Goal: Information Seeking & Learning: Learn about a topic

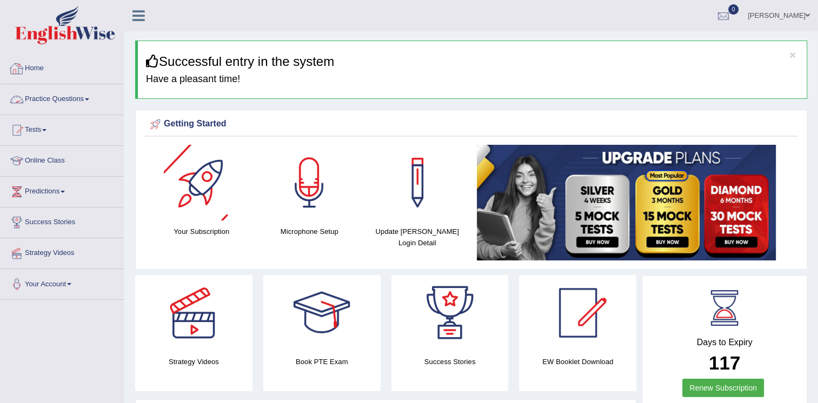
click at [56, 95] on link "Practice Questions" at bounding box center [62, 97] width 123 height 27
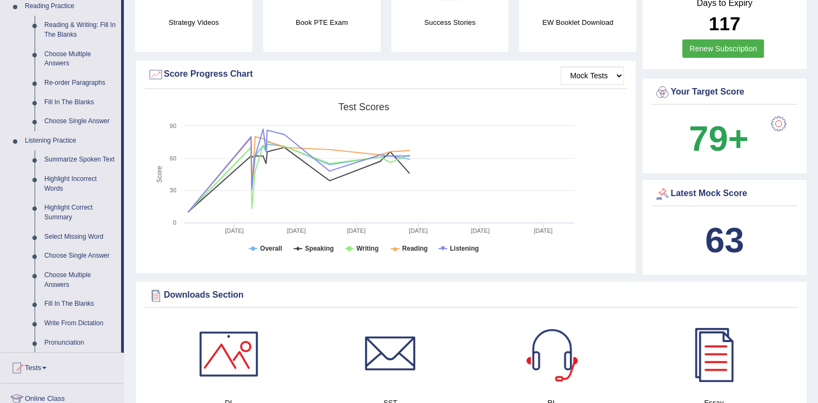
scroll to position [359, 0]
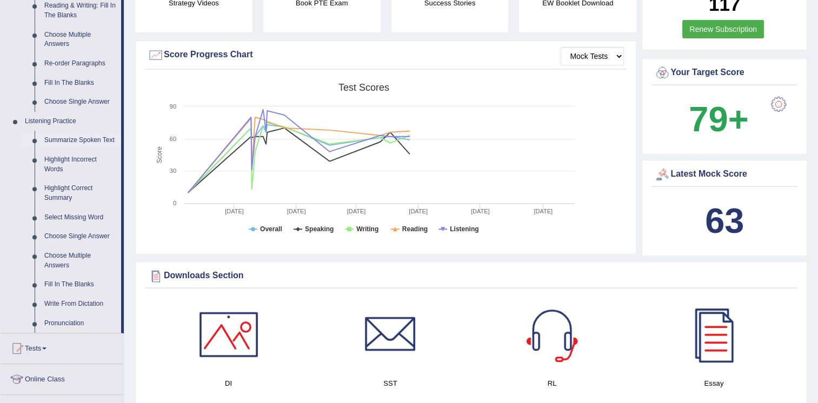
click at [99, 139] on link "Summarize Spoken Text" at bounding box center [80, 140] width 82 height 19
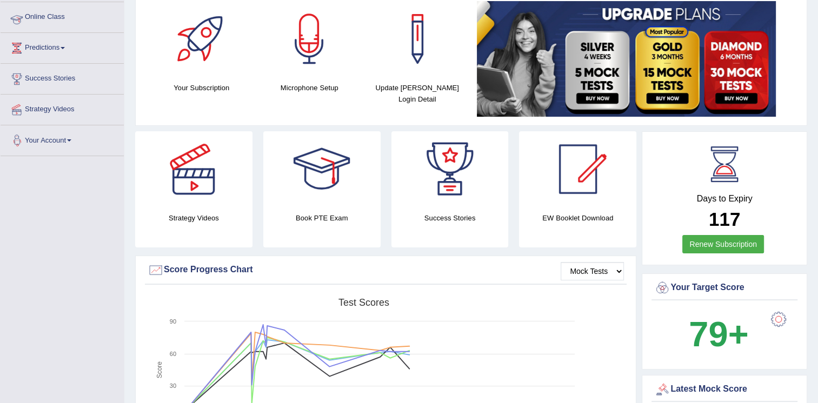
scroll to position [149, 0]
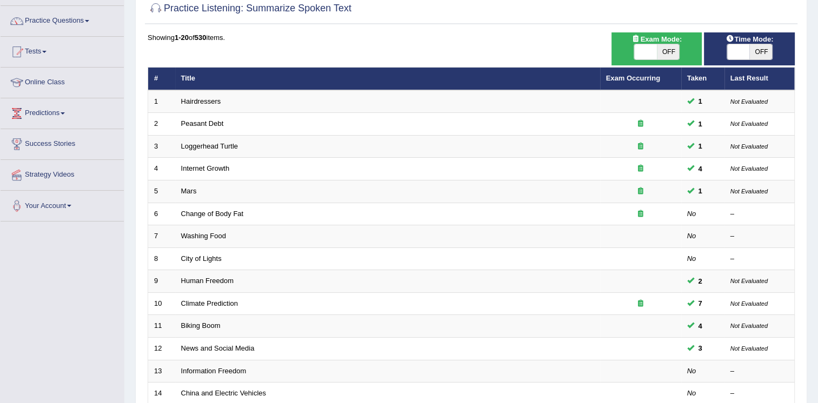
scroll to position [96, 0]
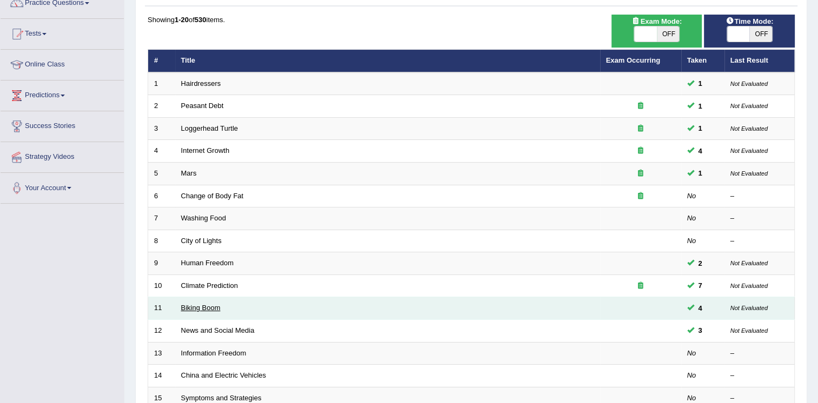
click at [211, 306] on link "Biking Boom" at bounding box center [200, 308] width 39 height 8
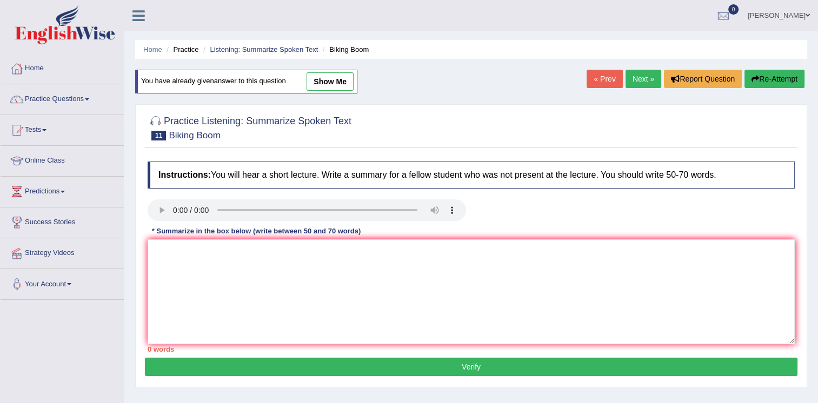
click at [334, 80] on link "show me" at bounding box center [329, 81] width 47 height 18
type textarea "The speaker provided a comprehensive overview of Bicycling in the United States…"
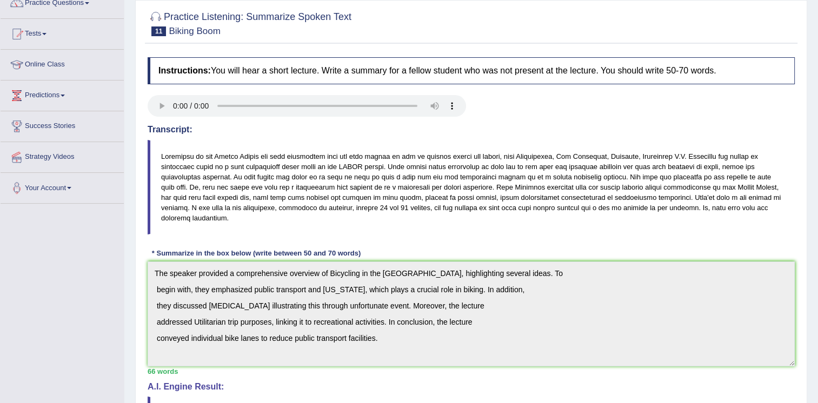
scroll to position [98, 0]
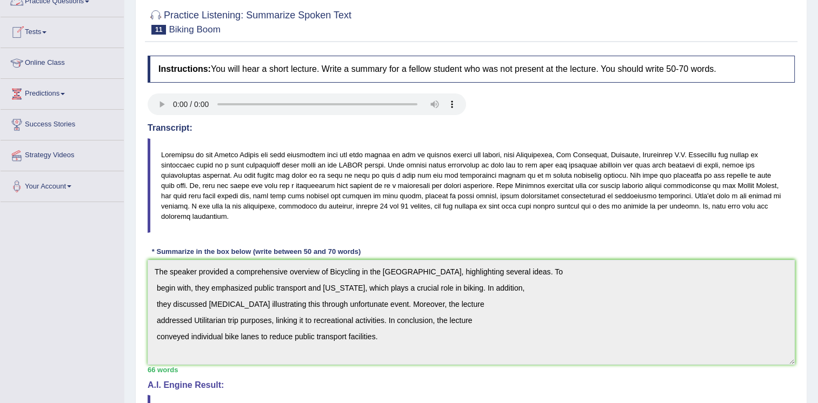
click at [85, 3] on link "Practice Questions" at bounding box center [62, -1] width 123 height 27
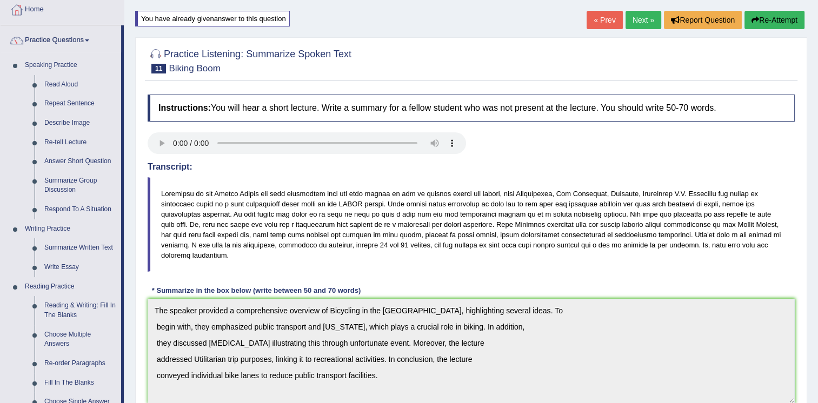
scroll to position [45, 0]
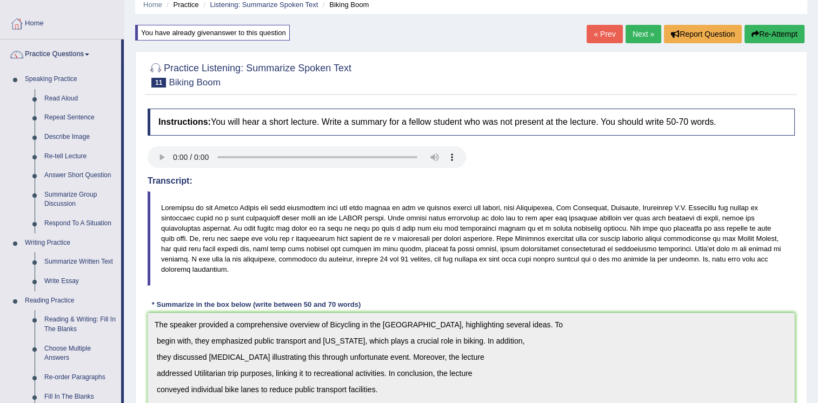
click at [648, 31] on link "Next »" at bounding box center [643, 34] width 36 height 18
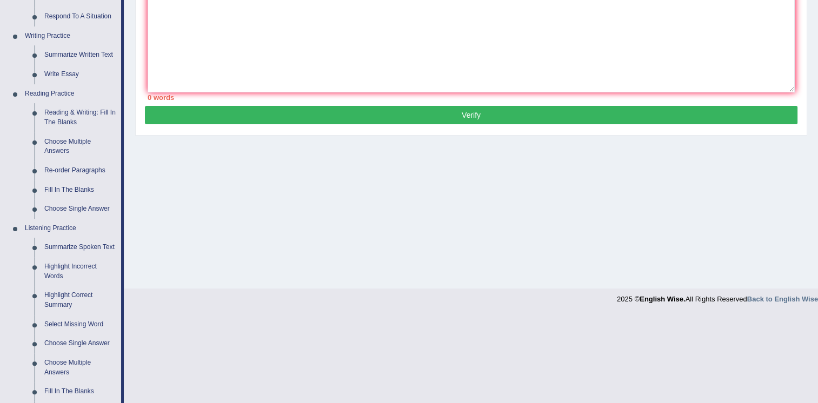
scroll to position [272, 0]
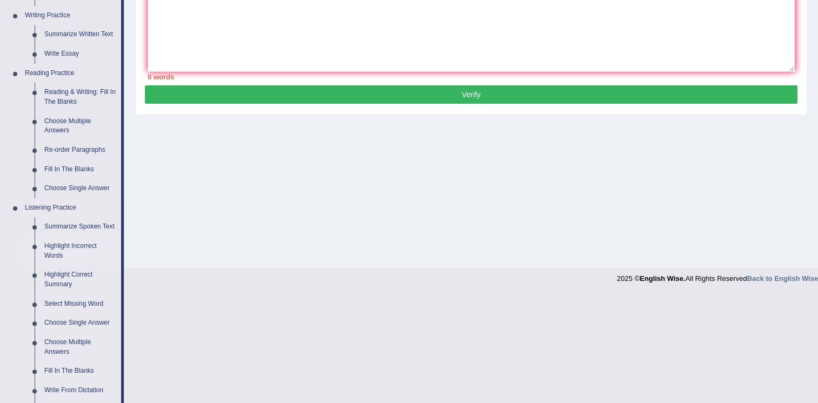
click at [59, 246] on link "Highlight Incorrect Words" at bounding box center [80, 251] width 82 height 29
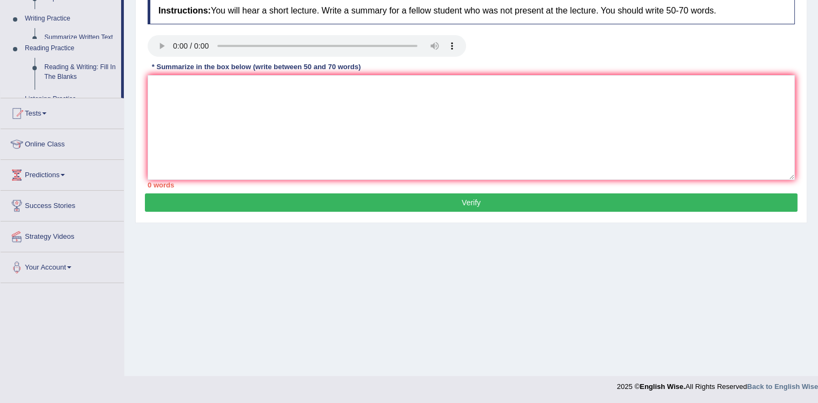
scroll to position [164, 0]
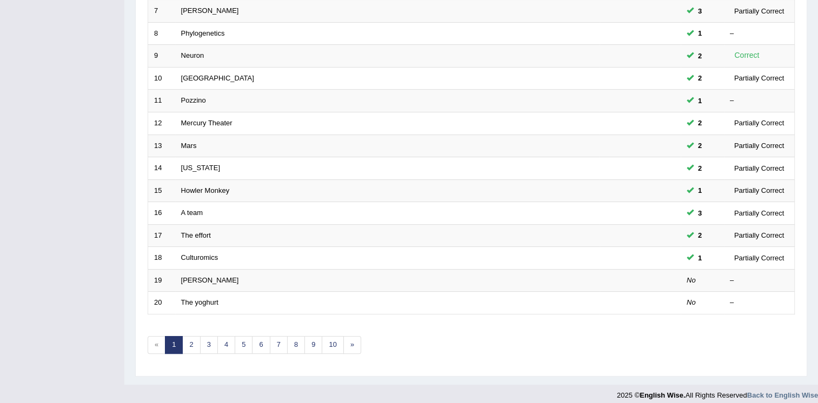
scroll to position [309, 0]
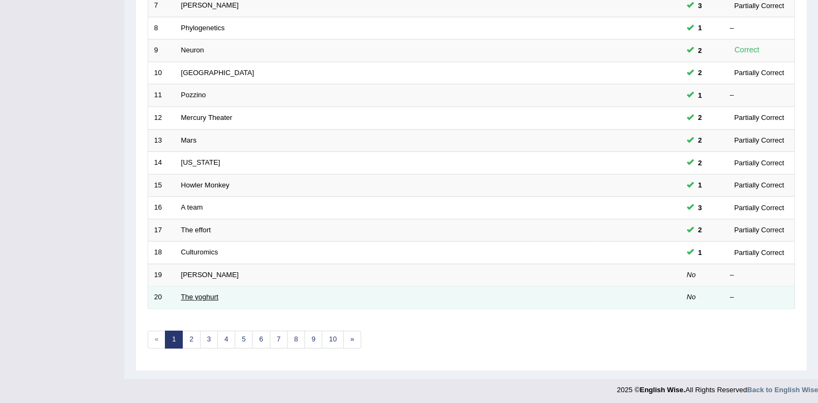
click at [207, 297] on link "The yoghurt" at bounding box center [199, 297] width 37 height 8
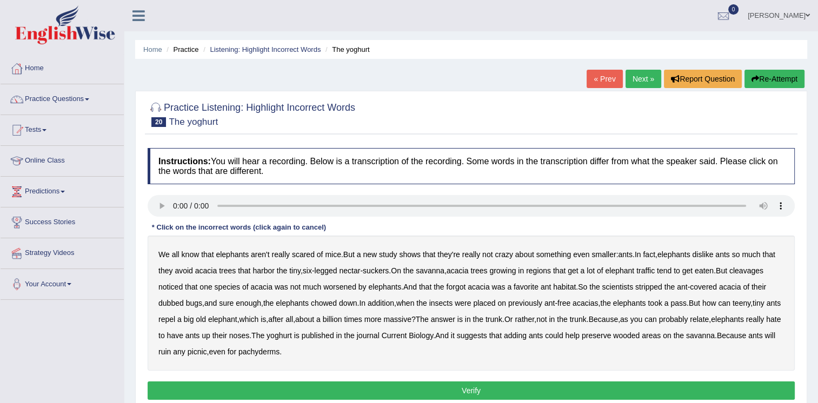
click at [748, 274] on b "cleavages" at bounding box center [746, 270] width 34 height 9
click at [292, 332] on b "yoghurt" at bounding box center [278, 335] width 25 height 9
click at [404, 385] on button "Verify" at bounding box center [471, 391] width 647 height 18
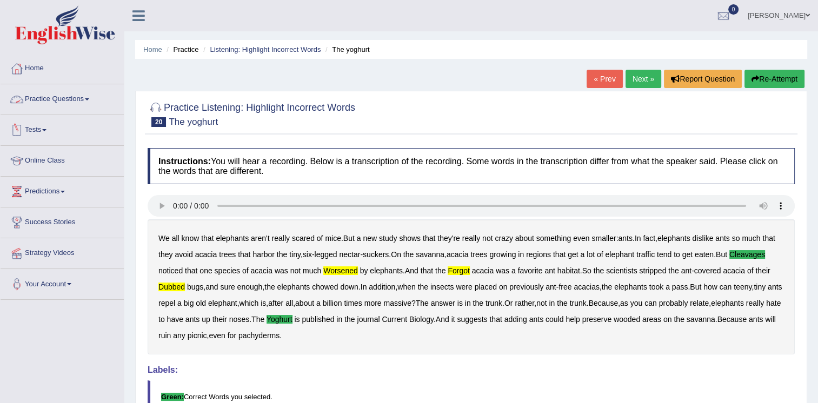
click at [82, 98] on link "Practice Questions" at bounding box center [62, 97] width 123 height 27
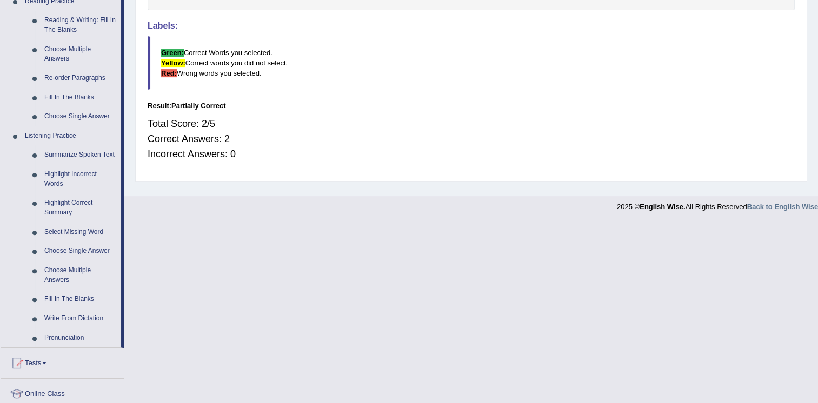
scroll to position [361, 0]
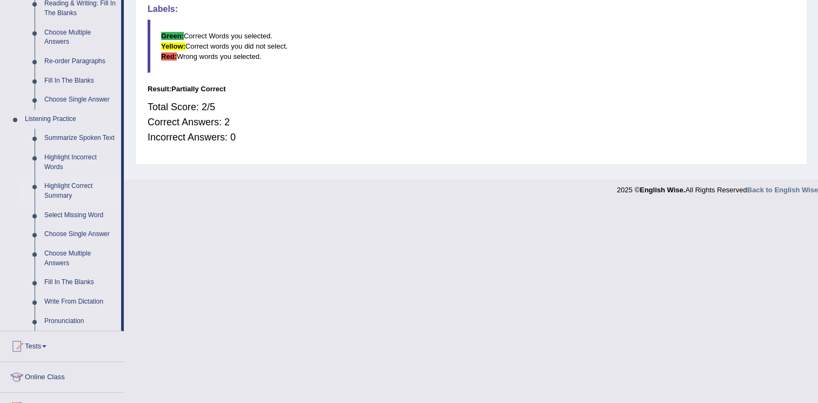
click at [45, 188] on link "Highlight Correct Summary" at bounding box center [80, 191] width 82 height 29
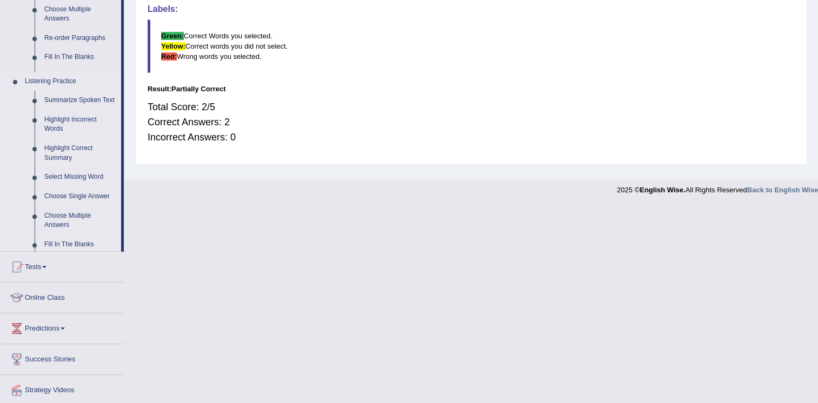
scroll to position [173, 0]
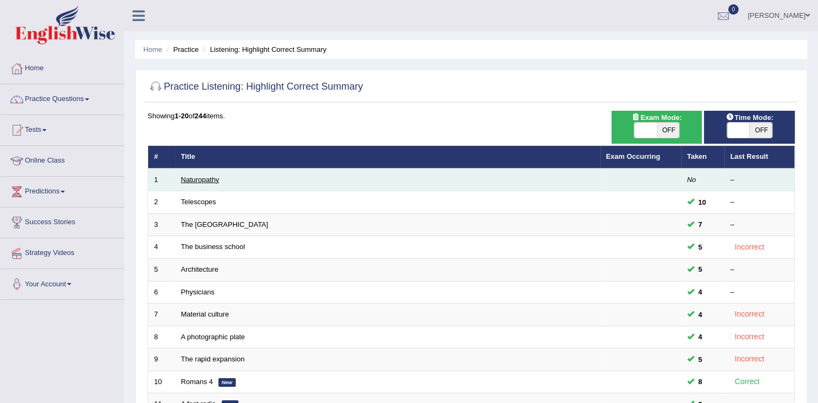
click at [198, 181] on link "Naturopathy" at bounding box center [200, 180] width 38 height 8
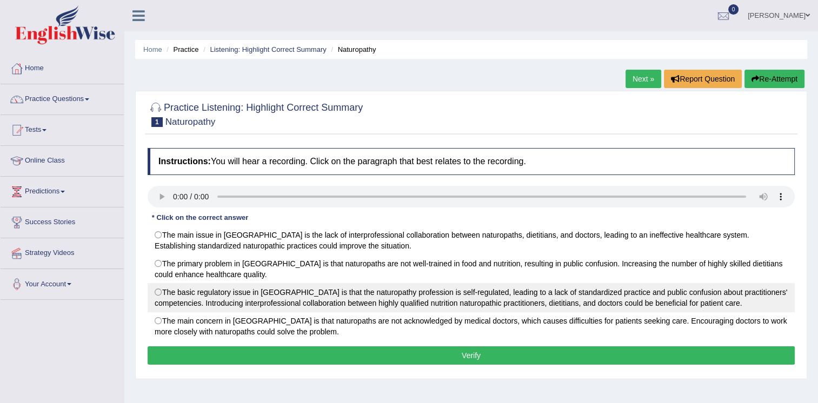
click at [160, 297] on label "The basic regulatory issue in Australia is that the naturopathy profession is s…" at bounding box center [471, 297] width 647 height 29
radio input "true"
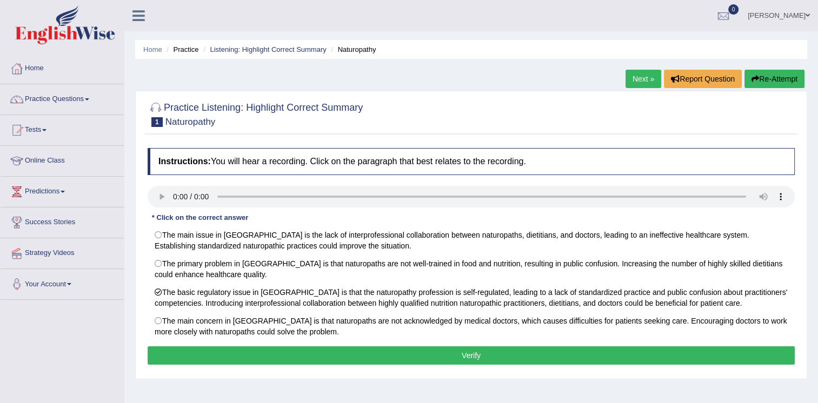
click at [432, 349] on button "Verify" at bounding box center [471, 355] width 647 height 18
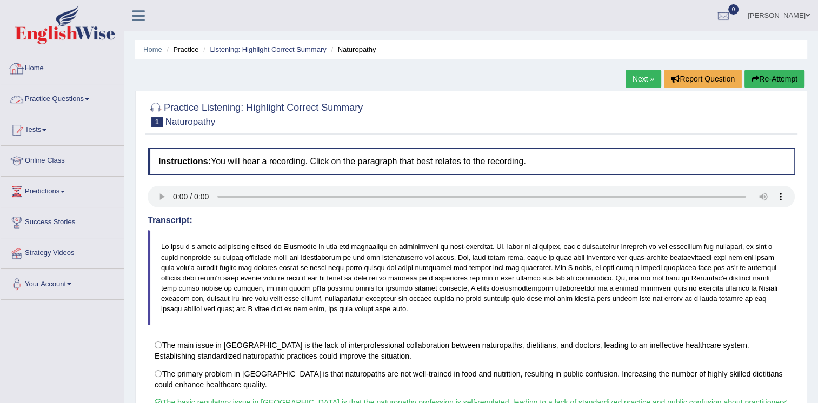
click at [89, 98] on span at bounding box center [87, 99] width 4 height 2
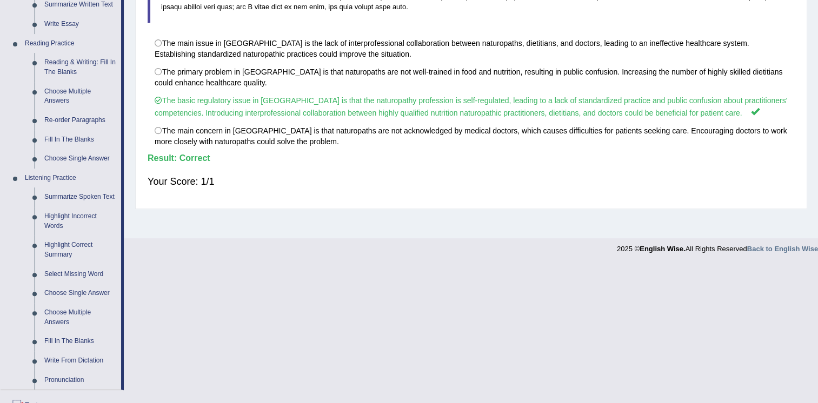
scroll to position [374, 0]
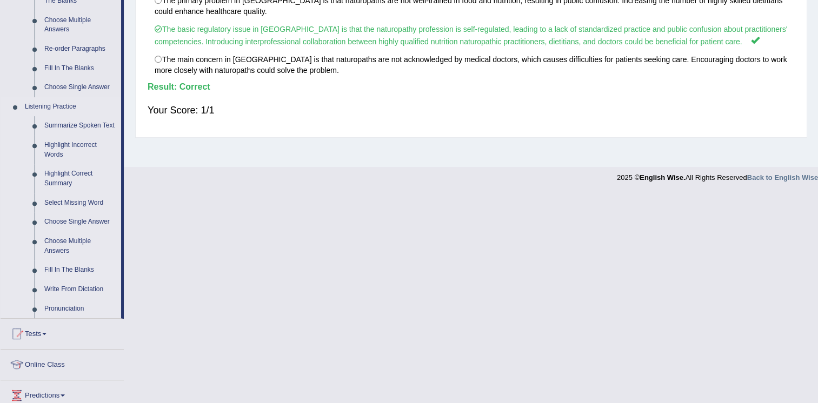
click at [53, 268] on link "Fill In The Blanks" at bounding box center [80, 270] width 82 height 19
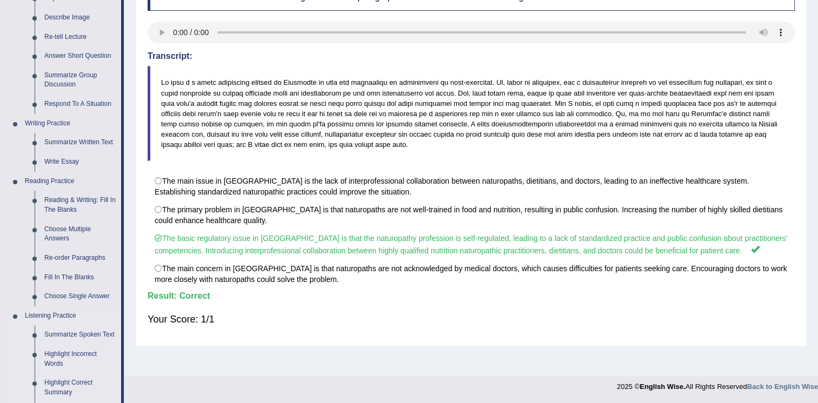
scroll to position [427, 0]
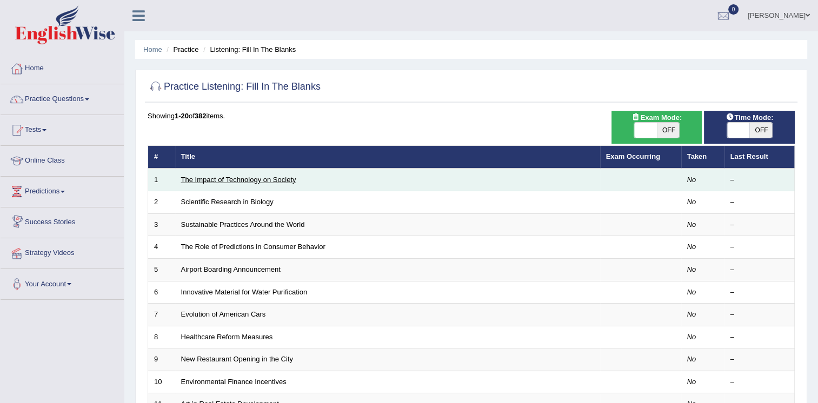
click at [229, 180] on link "The Impact of Technology on Society" at bounding box center [238, 180] width 115 height 8
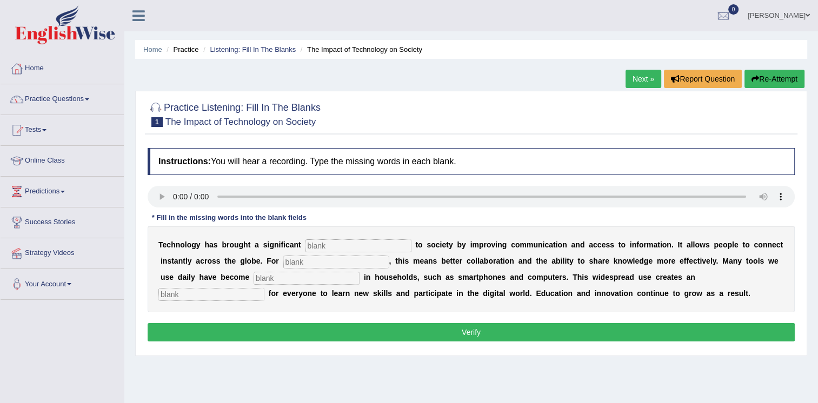
click at [312, 246] on input "text" at bounding box center [358, 245] width 106 height 13
type input "benefit"
click at [283, 263] on input "text" at bounding box center [336, 262] width 106 height 13
type input "huns"
click at [254, 283] on input "text" at bounding box center [307, 278] width 106 height 13
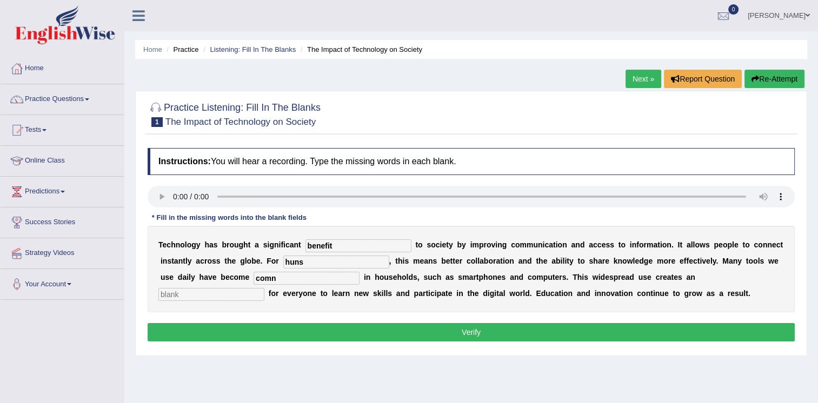
type input "comn"
click at [264, 288] on input "text" at bounding box center [211, 294] width 106 height 13
type input "opportunity"
click at [254, 279] on input "comn" at bounding box center [307, 278] width 106 height 13
type input "common"
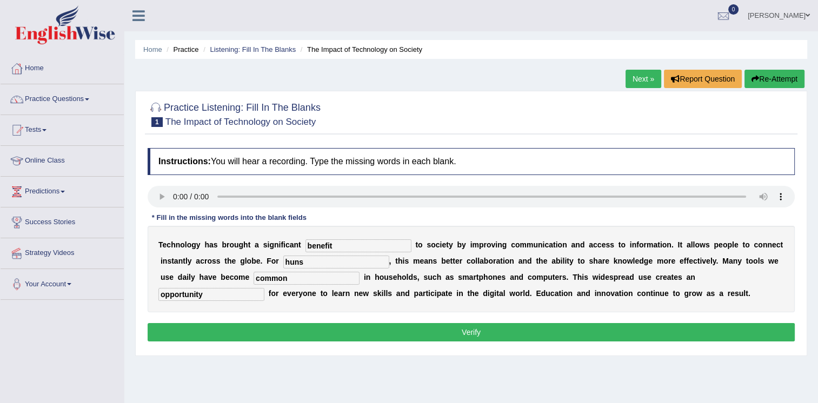
click at [283, 265] on input "huns" at bounding box center [336, 262] width 106 height 13
type input "humans"
click at [429, 332] on button "Verify" at bounding box center [471, 332] width 647 height 18
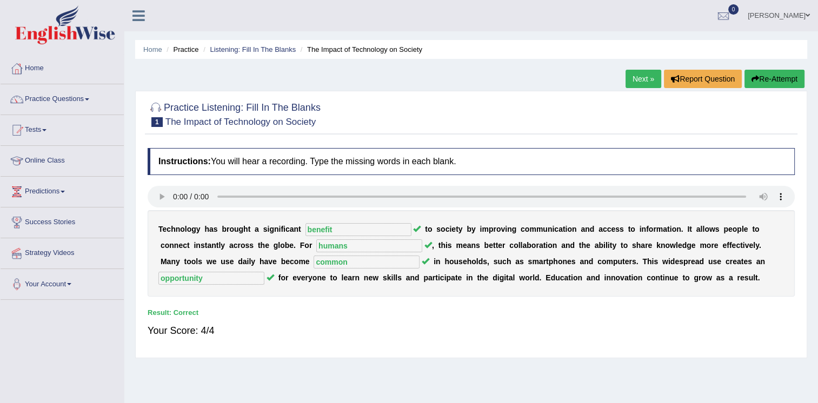
click at [639, 81] on link "Next »" at bounding box center [643, 79] width 36 height 18
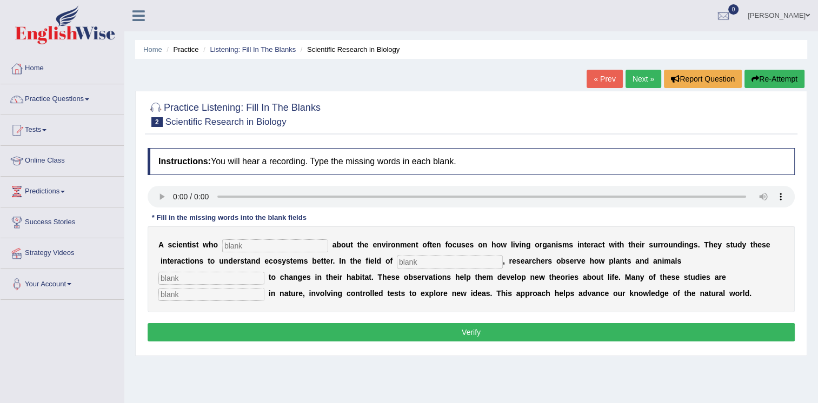
click at [251, 245] on input "text" at bounding box center [275, 245] width 106 height 13
type input "carries"
click at [397, 258] on input "text" at bounding box center [450, 262] width 106 height 13
type input "biology"
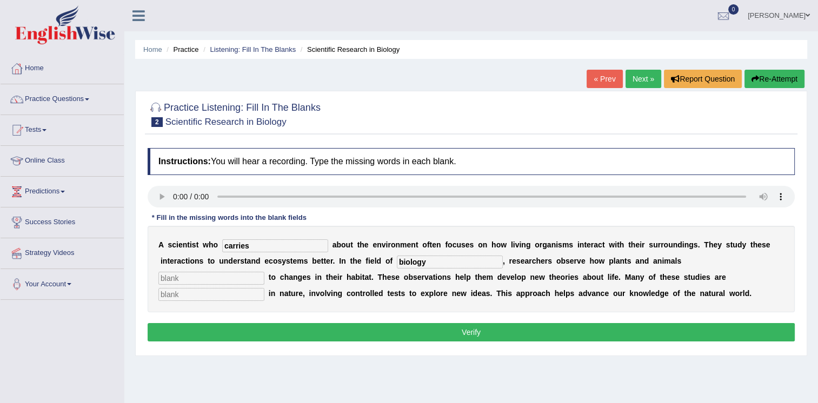
click at [264, 272] on input "text" at bounding box center [211, 278] width 106 height 13
type input "responses"
click at [264, 288] on input "text" at bounding box center [211, 294] width 106 height 13
type input "experimental"
click at [490, 333] on button "Verify" at bounding box center [471, 332] width 647 height 18
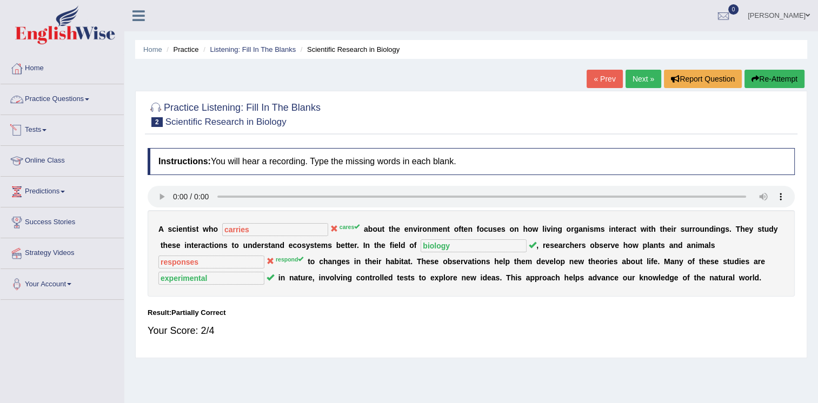
click at [84, 98] on link "Practice Questions" at bounding box center [62, 97] width 123 height 27
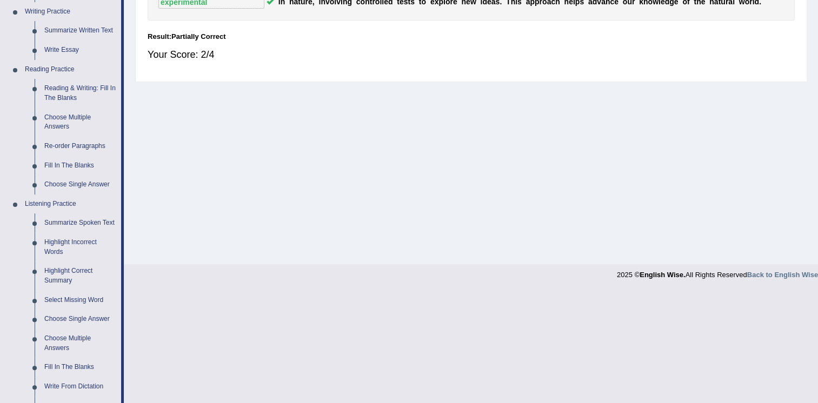
scroll to position [281, 0]
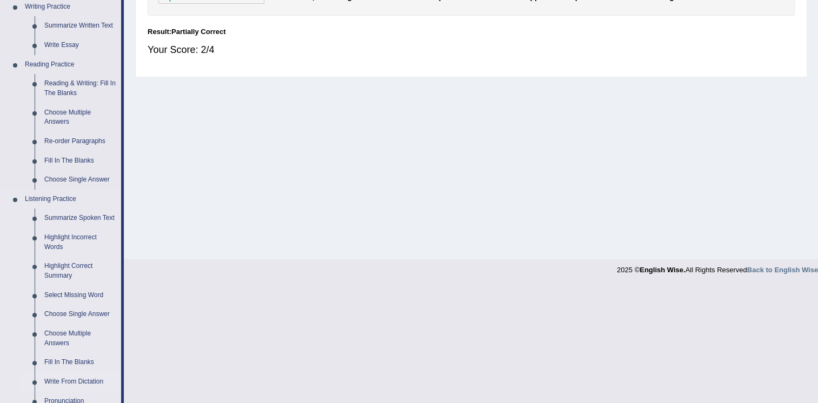
click at [63, 378] on link "Write From Dictation" at bounding box center [80, 381] width 82 height 19
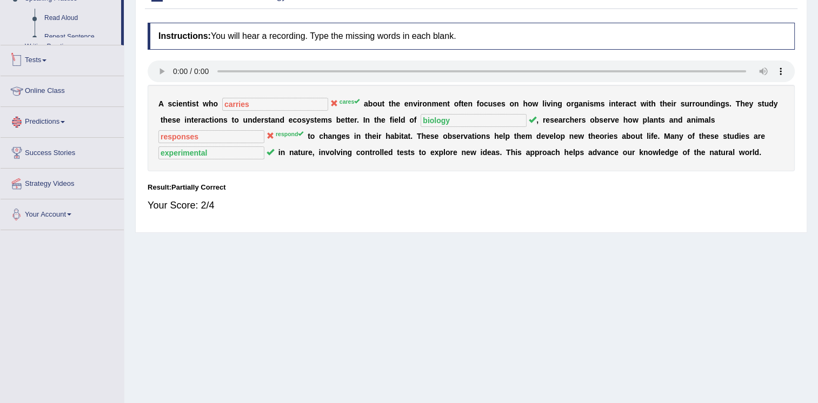
scroll to position [164, 0]
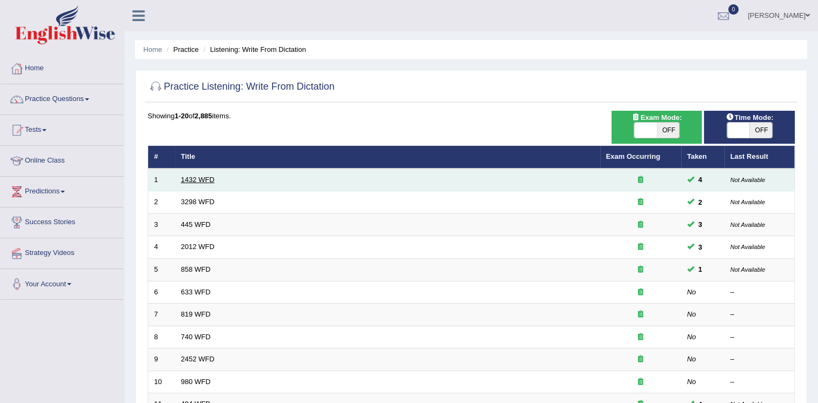
click at [197, 180] on link "1432 WFD" at bounding box center [198, 180] width 34 height 8
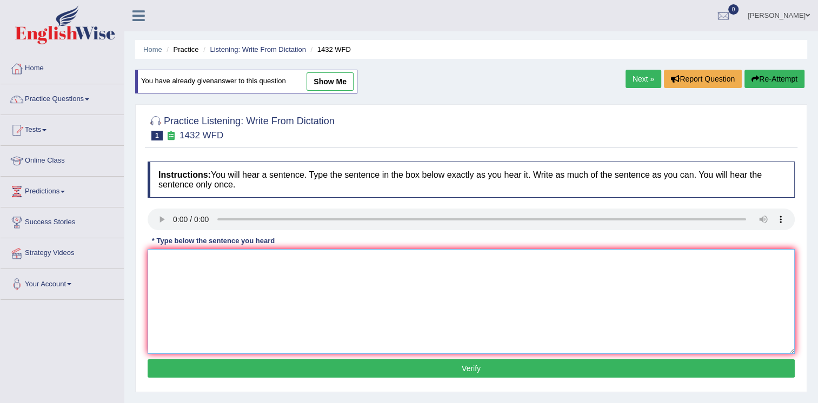
click at [170, 271] on textarea at bounding box center [471, 301] width 647 height 105
click at [318, 259] on textarea "more physical activity is benefical to your hralth" at bounding box center [471, 301] width 647 height 105
click at [163, 262] on textarea "more physical activity is benefical to your hralth." at bounding box center [471, 301] width 647 height 105
click at [261, 258] on textarea "More physical activity is benefical to your hralth." at bounding box center [471, 301] width 647 height 105
click at [277, 261] on textarea "More physical activity is beneficial to your hralth." at bounding box center [471, 301] width 647 height 105
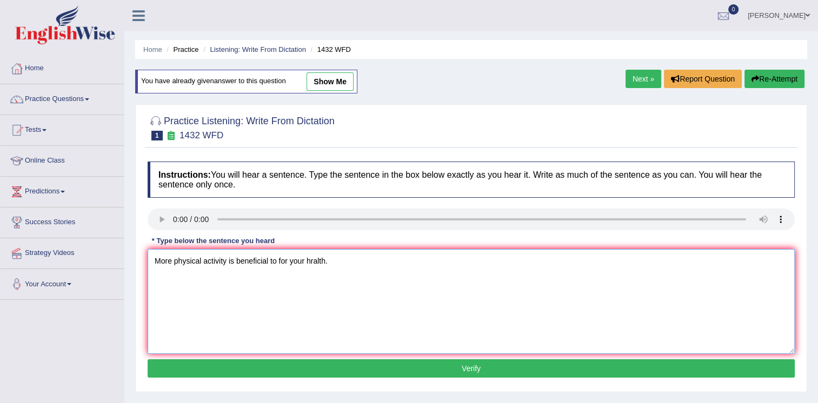
click at [318, 257] on textarea "More physical activity is beneficial to for your hralth." at bounding box center [471, 301] width 647 height 105
type textarea "More physical activity is beneficial to for your health."
click at [442, 364] on button "Verify" at bounding box center [471, 368] width 647 height 18
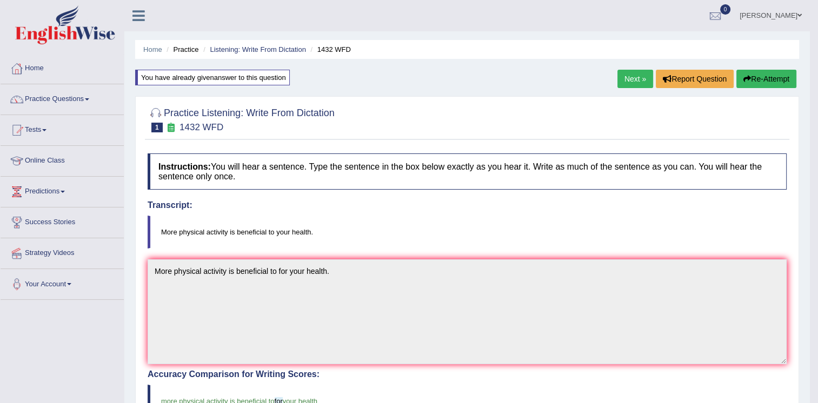
click at [629, 77] on link "Next »" at bounding box center [635, 79] width 36 height 18
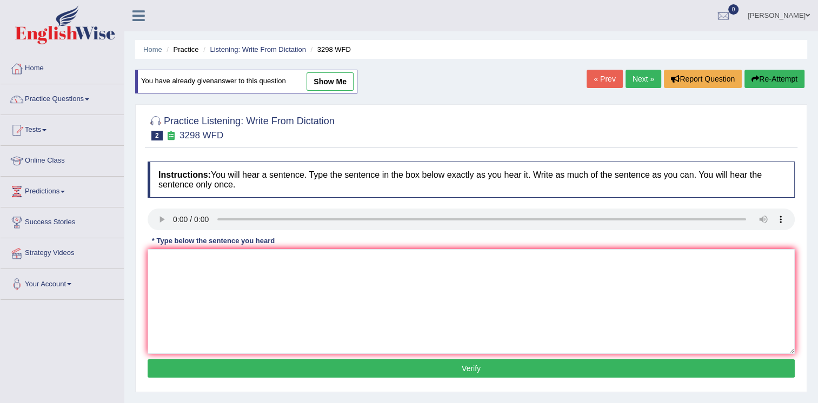
click at [322, 83] on link "show me" at bounding box center [329, 81] width 47 height 18
type textarea "vjk"
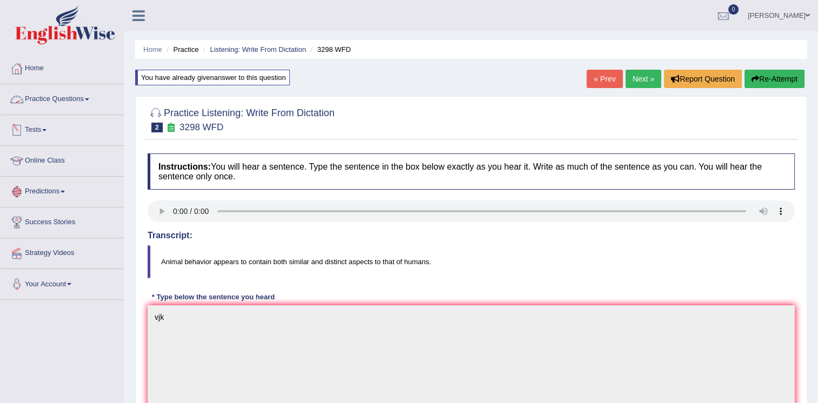
click at [68, 96] on link "Practice Questions" at bounding box center [62, 97] width 123 height 27
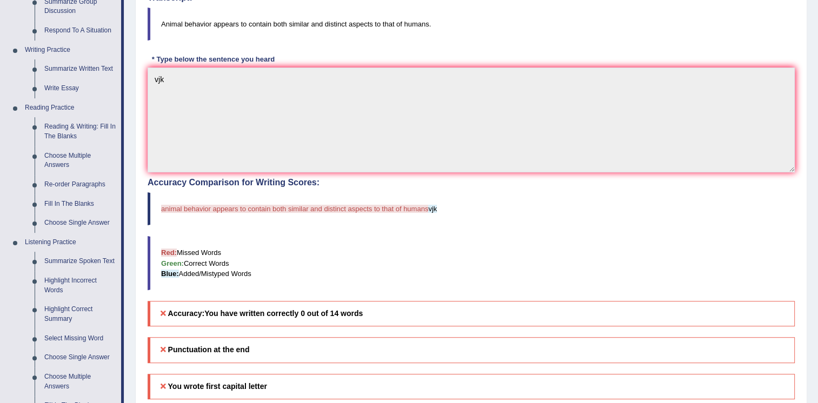
scroll to position [329, 0]
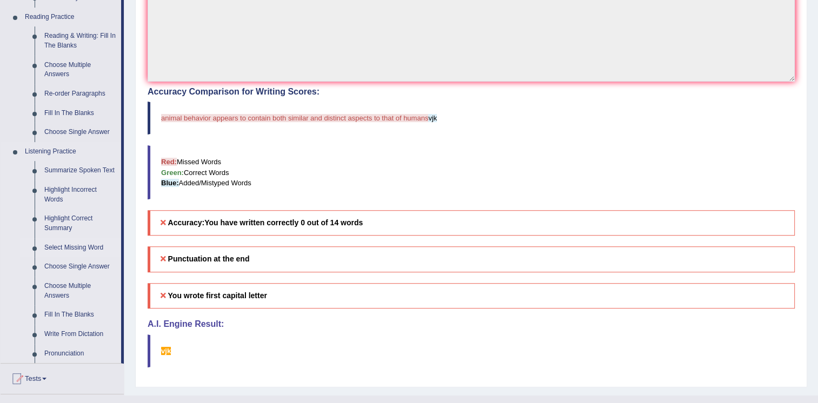
click at [64, 245] on link "Select Missing Word" at bounding box center [80, 247] width 82 height 19
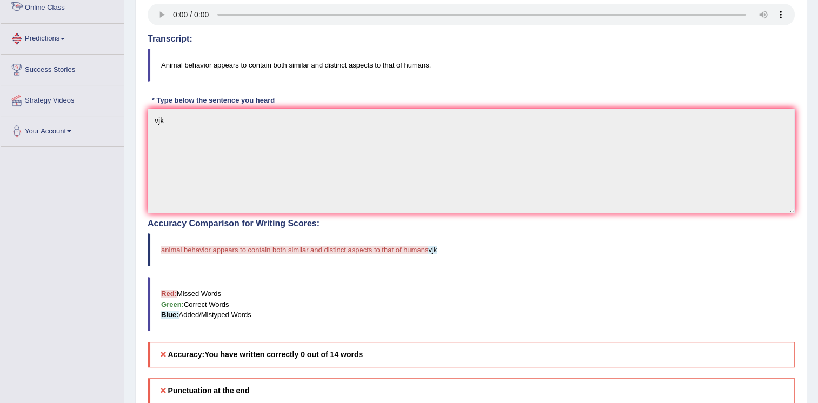
scroll to position [238, 0]
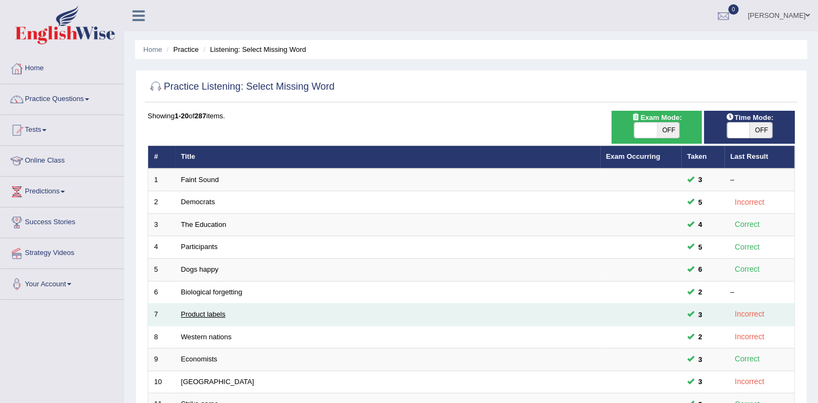
click at [197, 310] on link "Product labels" at bounding box center [203, 314] width 44 height 8
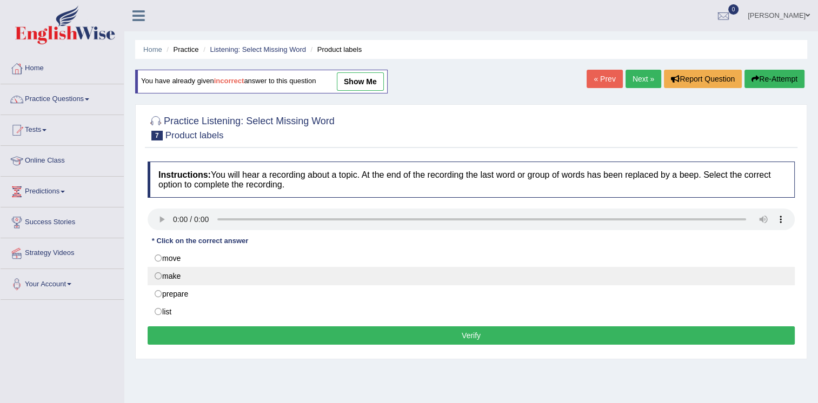
click at [318, 272] on label "make" at bounding box center [471, 276] width 647 height 18
radio input "true"
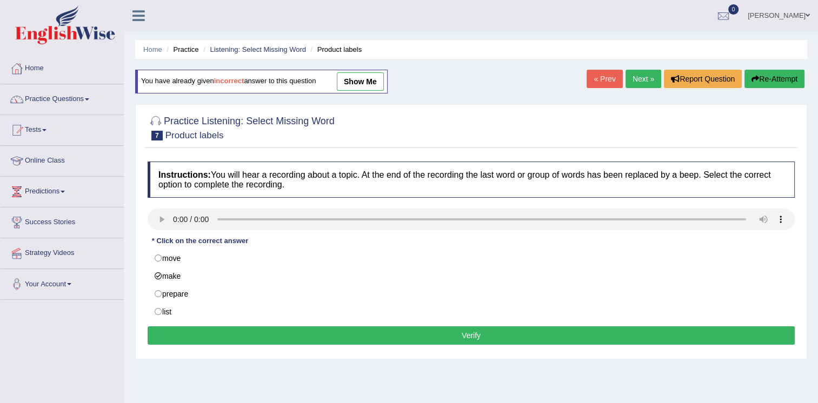
click at [452, 334] on button "Verify" at bounding box center [471, 335] width 647 height 18
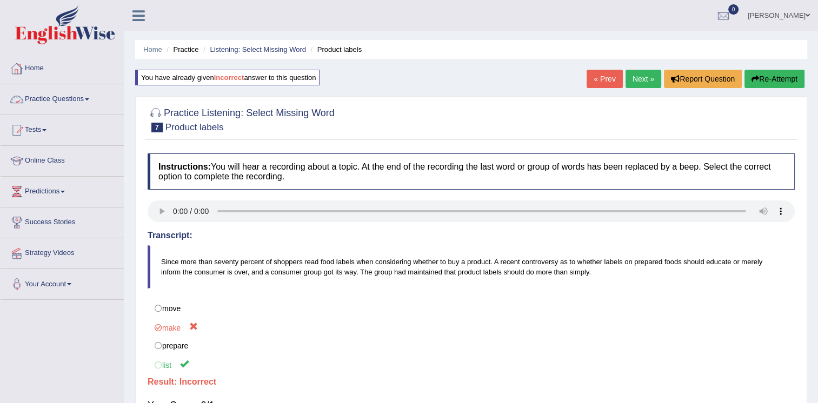
click at [75, 98] on link "Practice Questions" at bounding box center [62, 97] width 123 height 27
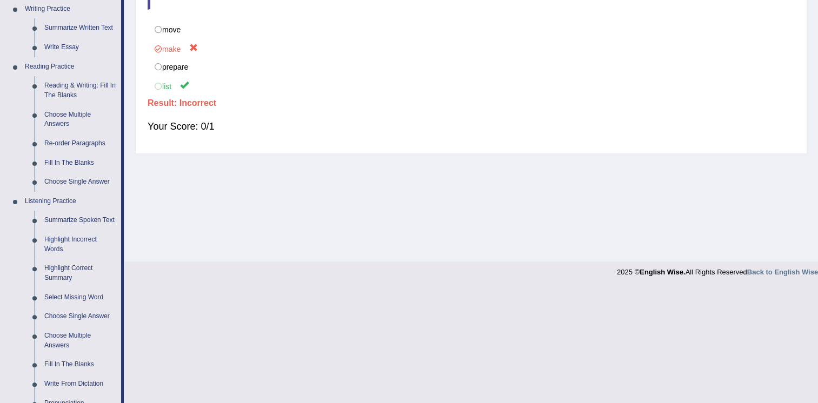
scroll to position [280, 0]
click at [56, 332] on link "Choose Multiple Answers" at bounding box center [80, 339] width 82 height 29
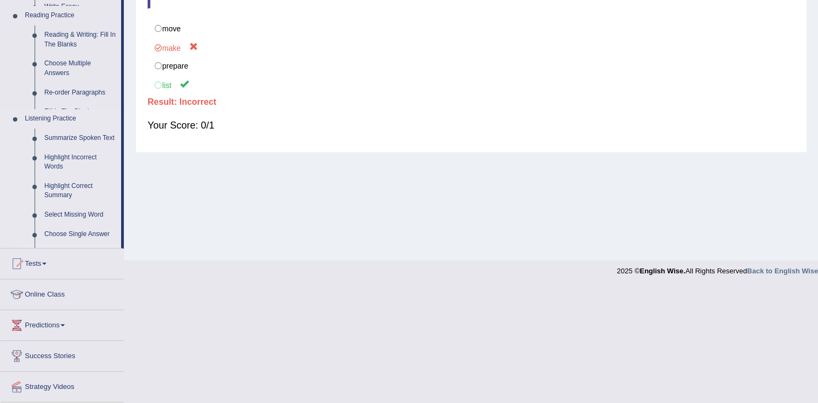
scroll to position [164, 0]
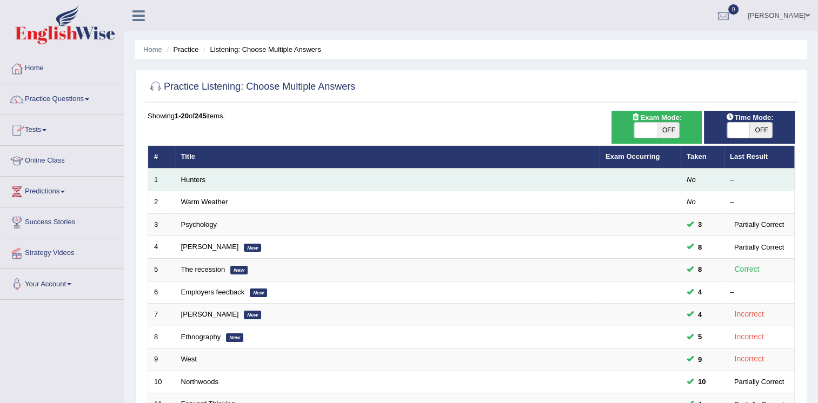
click at [186, 172] on td "Hunters" at bounding box center [387, 180] width 424 height 23
click at [191, 176] on link "Hunters" at bounding box center [193, 180] width 25 height 8
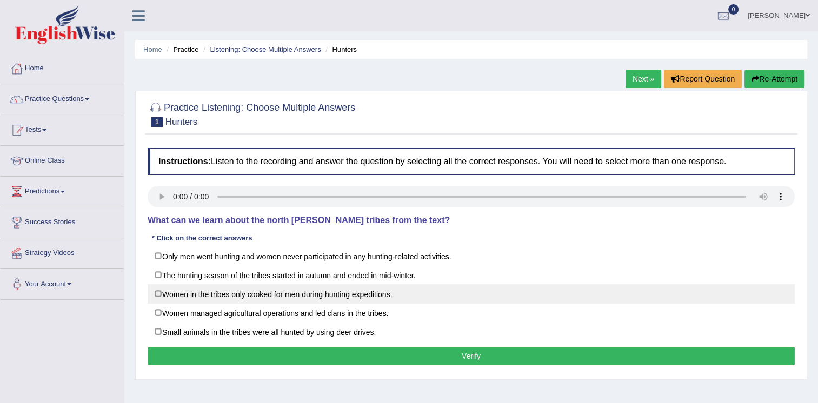
click at [268, 295] on label "Women in the tribes only cooked for men during hunting expeditions." at bounding box center [471, 293] width 647 height 19
checkbox input "true"
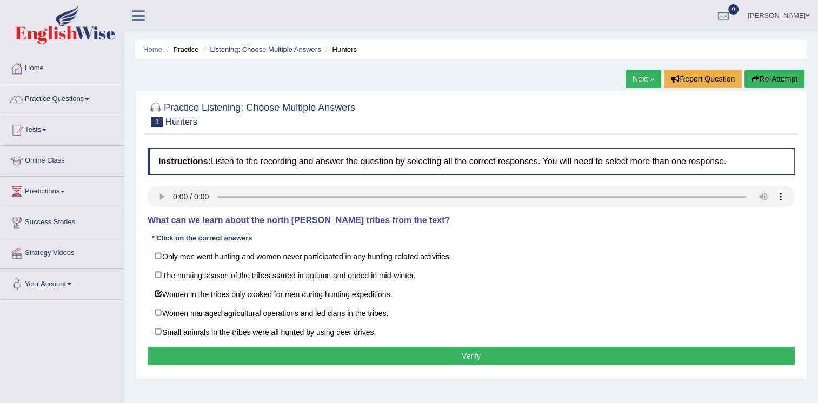
click at [458, 356] on button "Verify" at bounding box center [471, 356] width 647 height 18
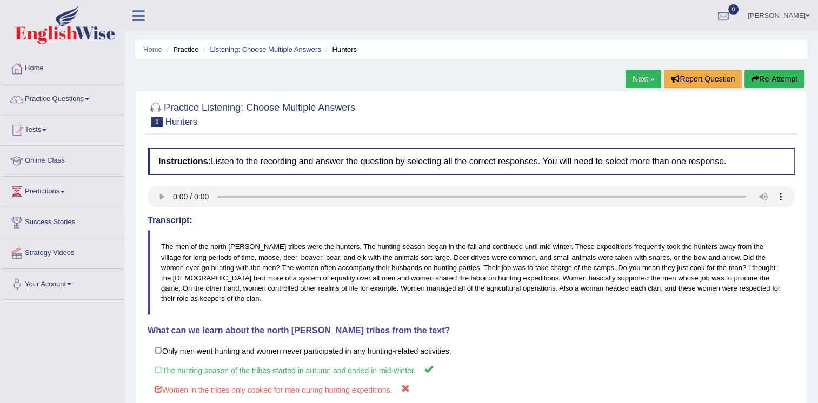
click at [648, 81] on link "Next »" at bounding box center [643, 79] width 36 height 18
